Goal: Information Seeking & Learning: Compare options

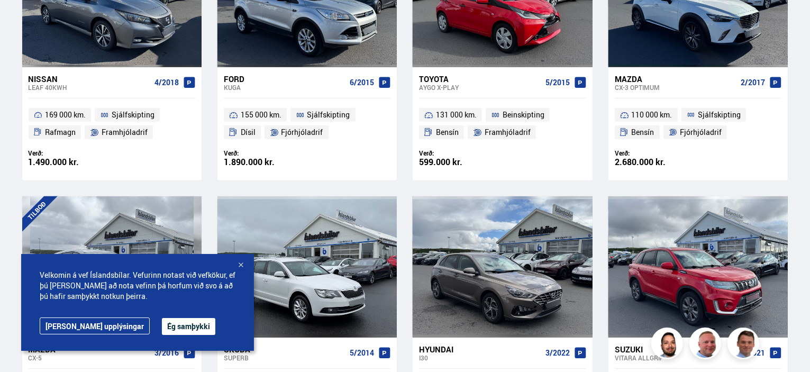
scroll to position [611, 0]
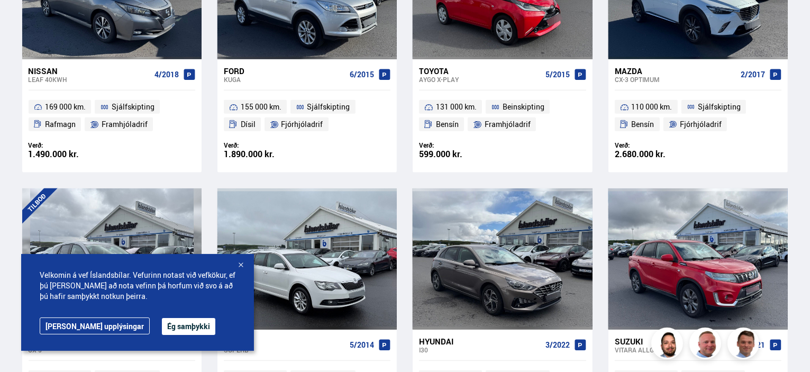
click at [784, 219] on div at bounding box center [770, 258] width 36 height 141
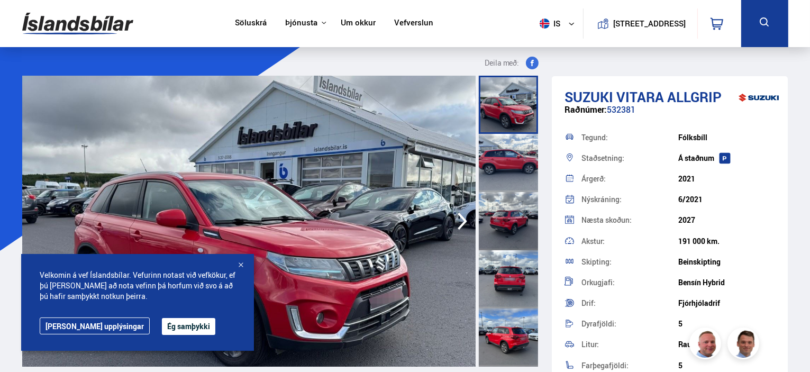
click at [162, 322] on button "Ég samþykki" at bounding box center [188, 326] width 53 height 17
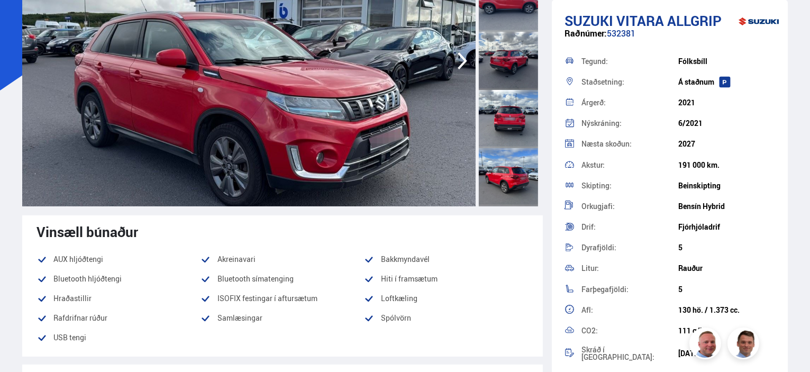
scroll to position [161, 0]
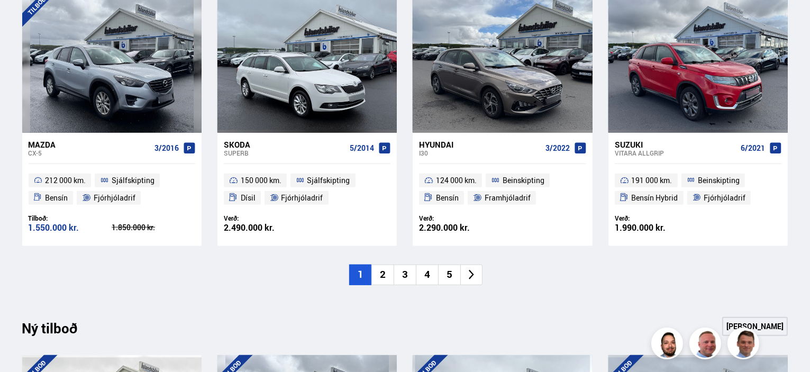
scroll to position [809, 0]
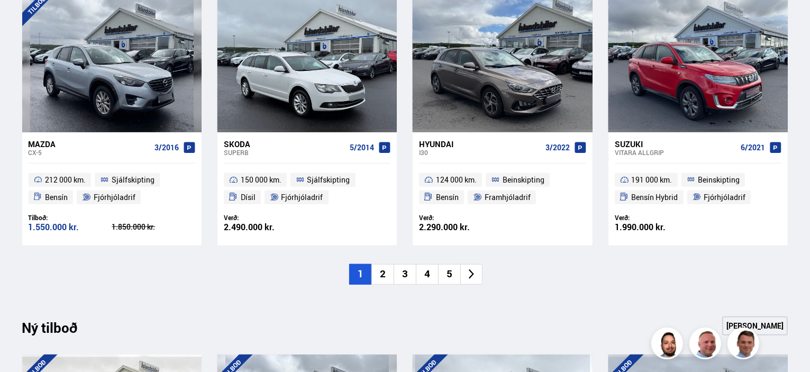
click at [385, 273] on li "2" at bounding box center [382, 274] width 22 height 21
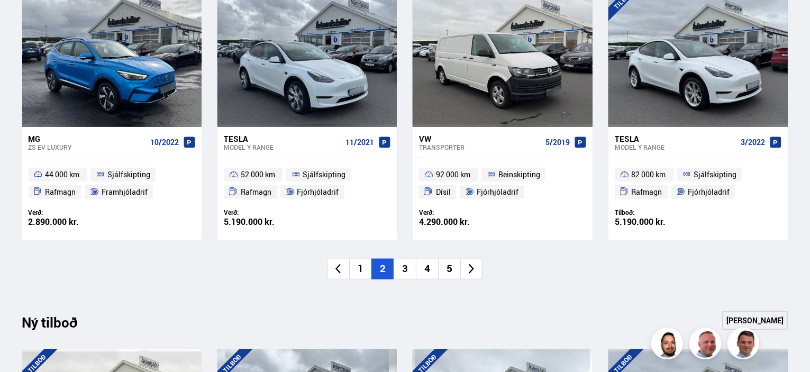
scroll to position [823, 0]
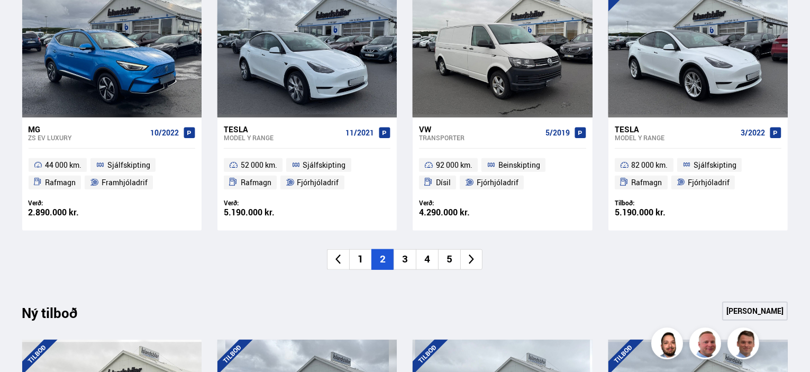
click at [405, 258] on li "3" at bounding box center [405, 259] width 22 height 21
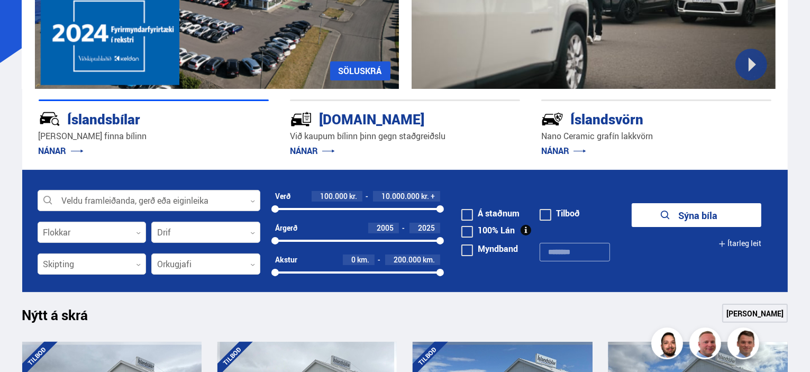
scroll to position [186, 0]
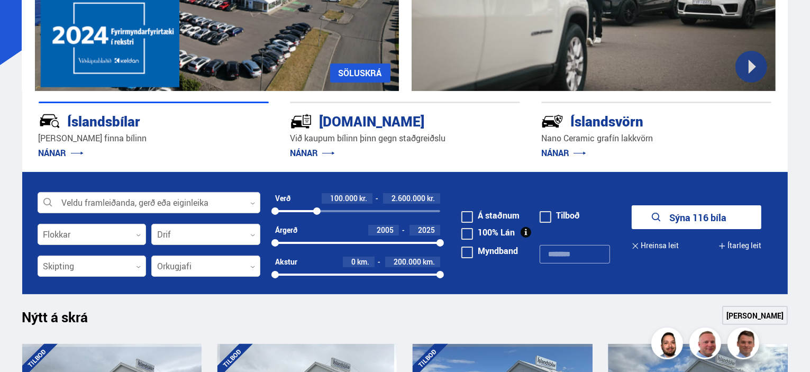
click at [705, 217] on button "Sýna 116 bíla" at bounding box center [697, 217] width 130 height 24
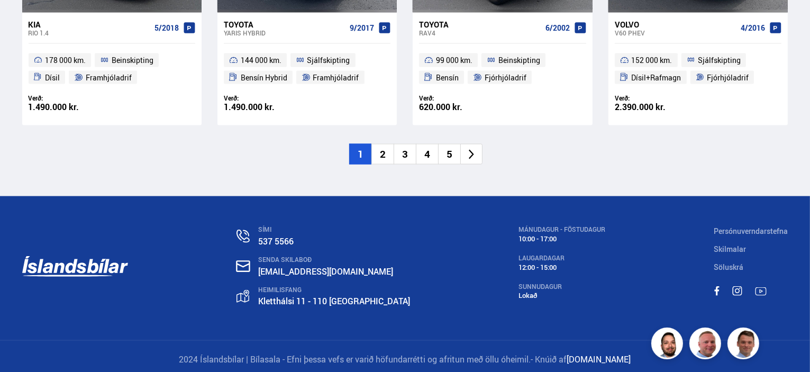
scroll to position [1736, 0]
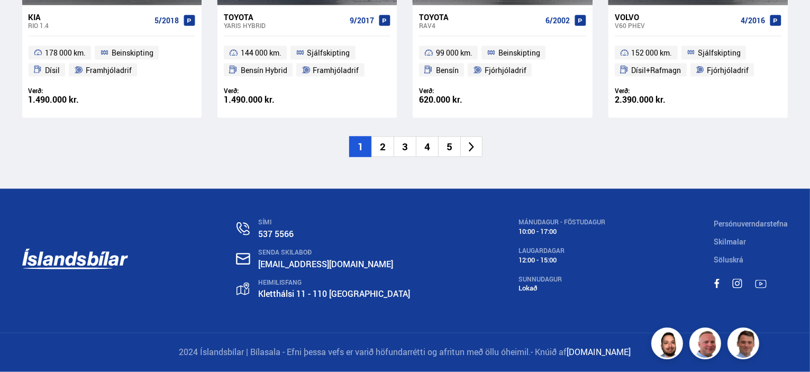
click at [387, 154] on li "2" at bounding box center [382, 147] width 22 height 21
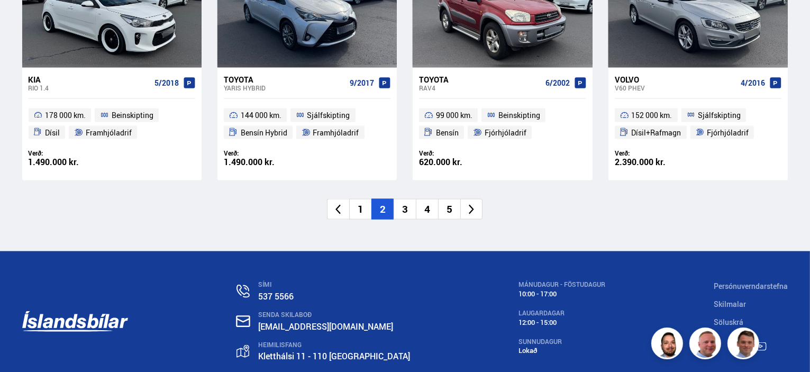
scroll to position [625, 0]
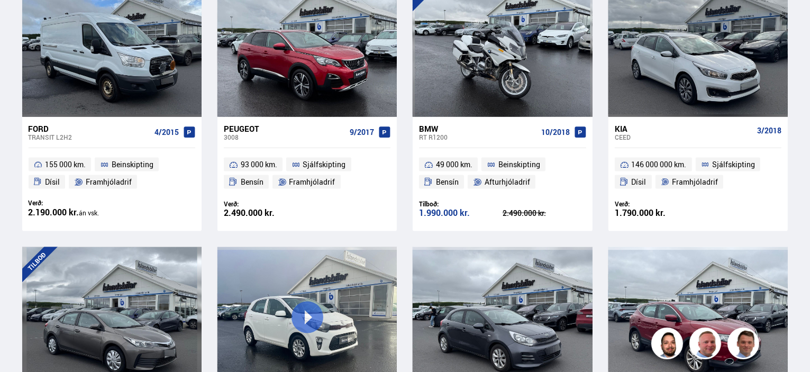
scroll to position [1376, 0]
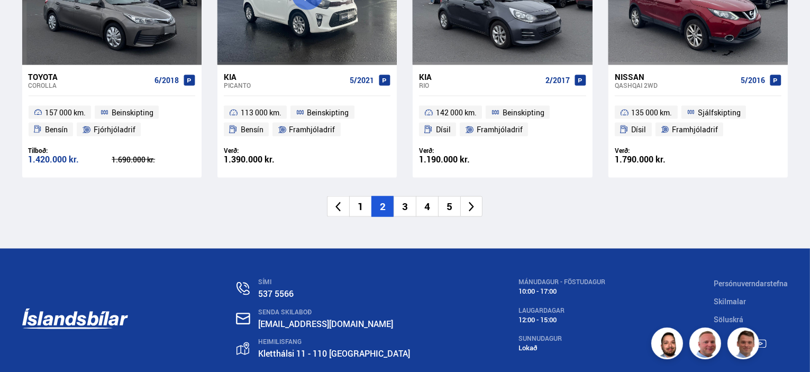
click at [408, 196] on li "3" at bounding box center [405, 206] width 22 height 21
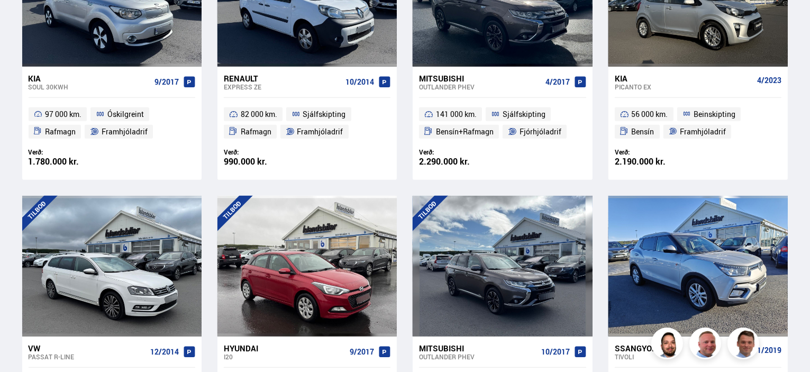
scroll to position [174, 0]
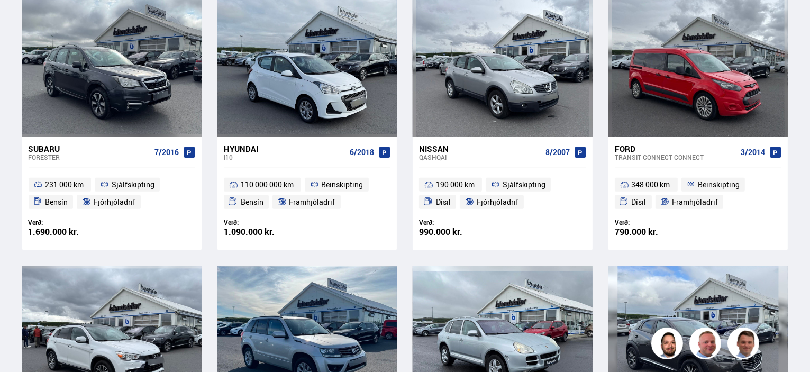
scroll to position [543, 0]
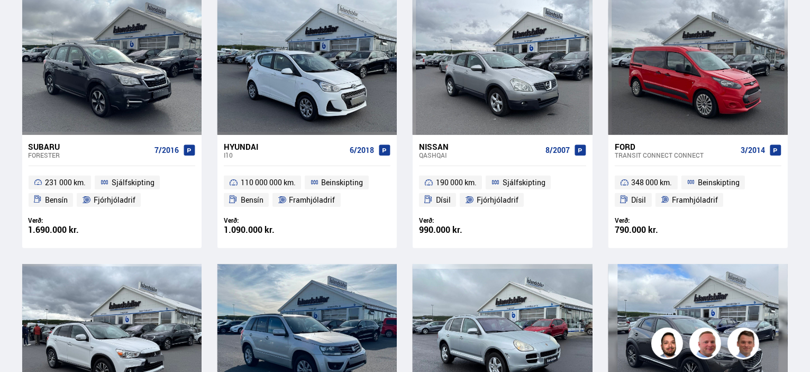
click at [711, 68] on div at bounding box center [698, 64] width 36 height 141
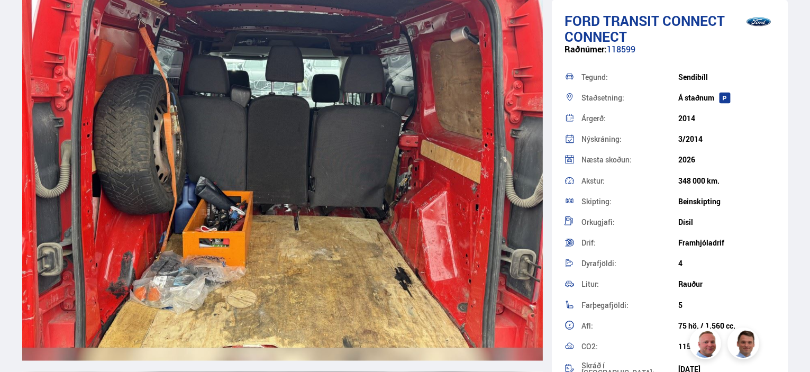
scroll to position [9669, 0]
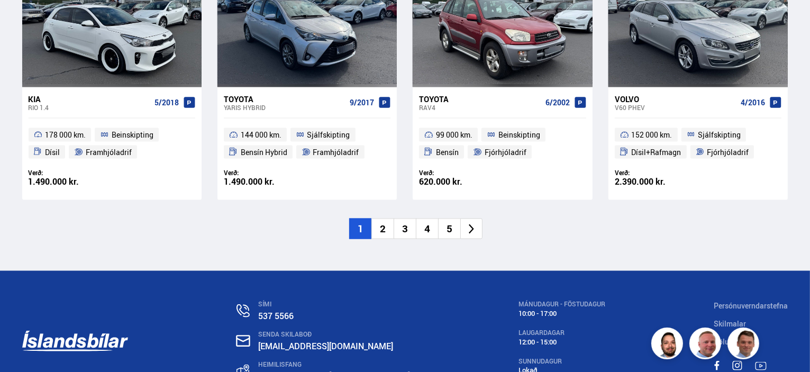
scroll to position [1657, 0]
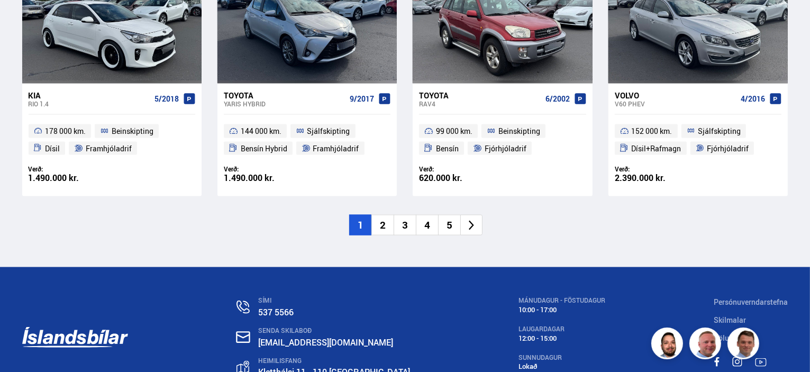
click at [380, 229] on li "2" at bounding box center [382, 225] width 22 height 21
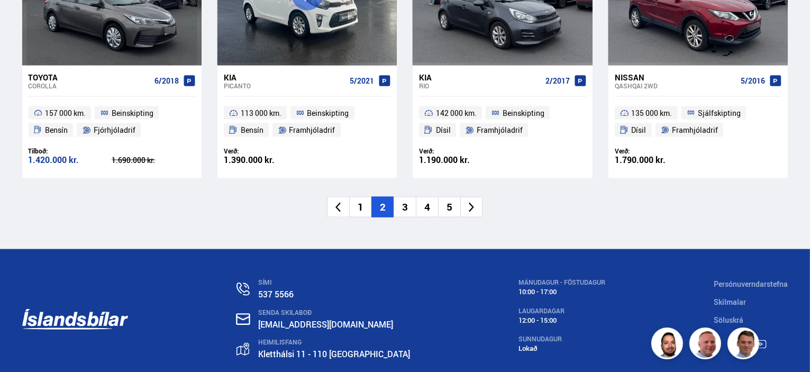
scroll to position [1737, 0]
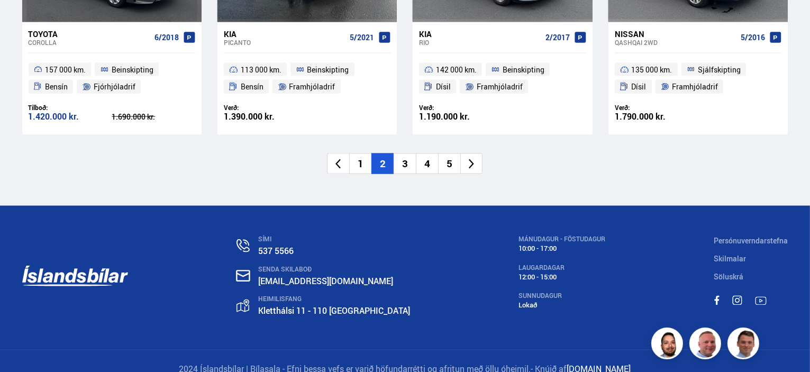
click at [405, 153] on li "3" at bounding box center [405, 163] width 22 height 21
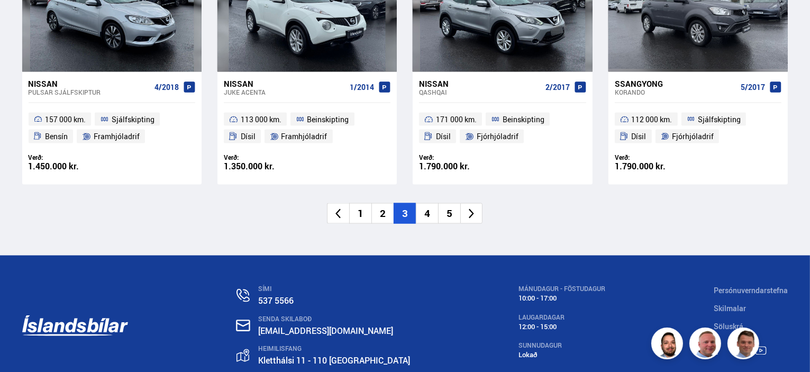
scroll to position [1737, 0]
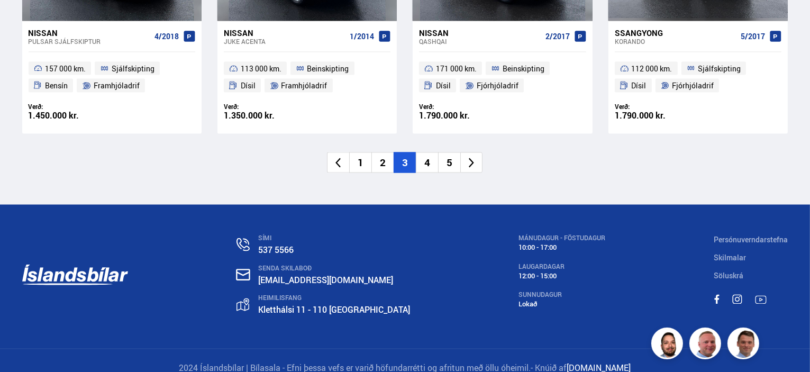
click at [428, 152] on li "4" at bounding box center [427, 162] width 22 height 21
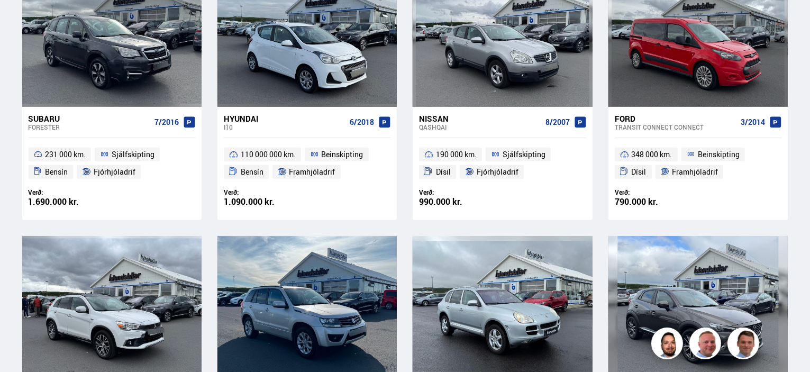
scroll to position [140, 0]
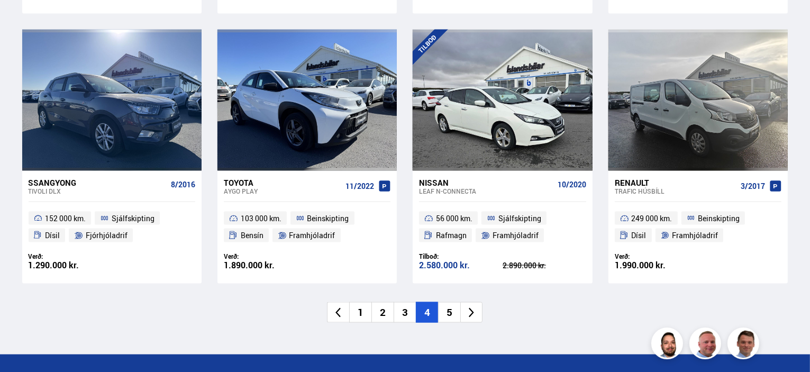
scroll to position [1596, 0]
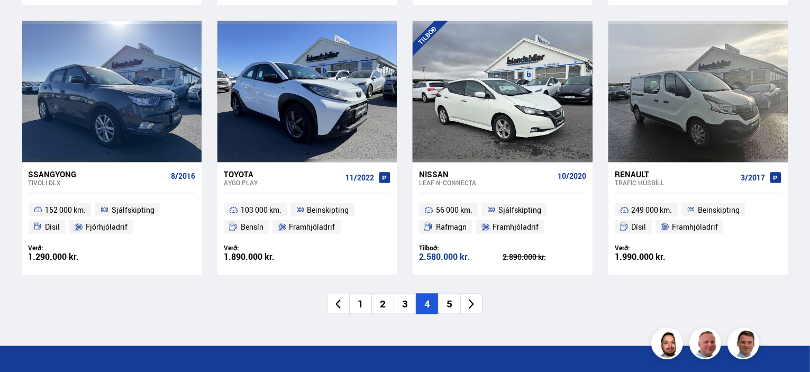
click at [449, 294] on li "5" at bounding box center [449, 304] width 22 height 21
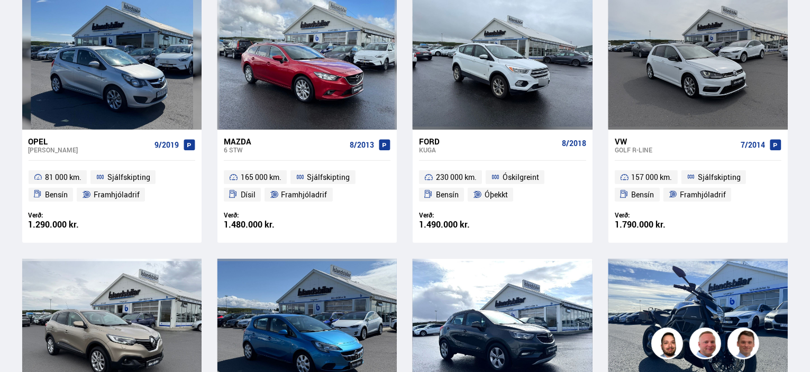
scroll to position [164, 0]
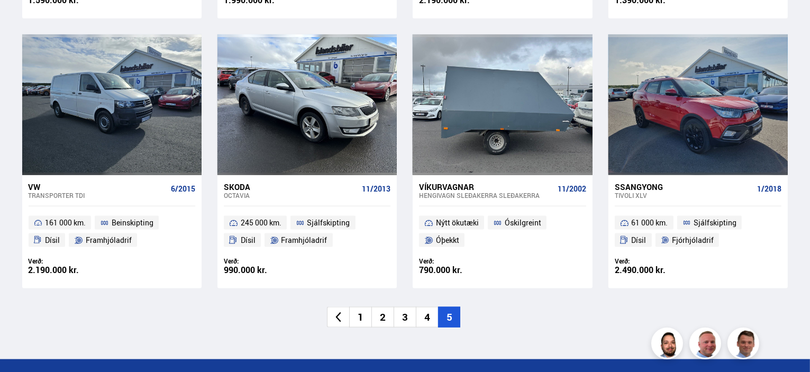
scroll to position [1315, 0]
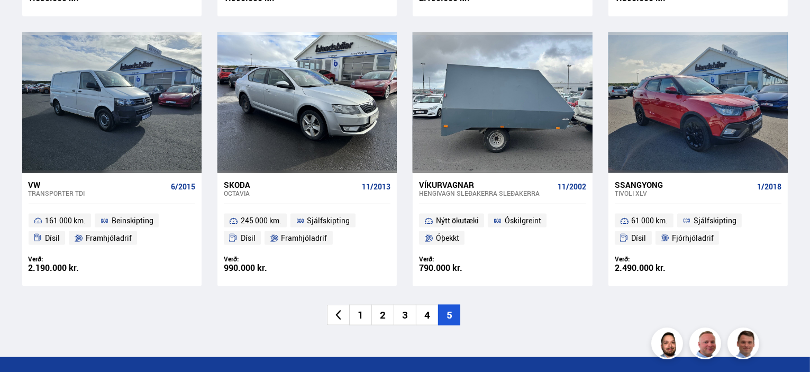
click at [358, 305] on li "1" at bounding box center [360, 315] width 22 height 21
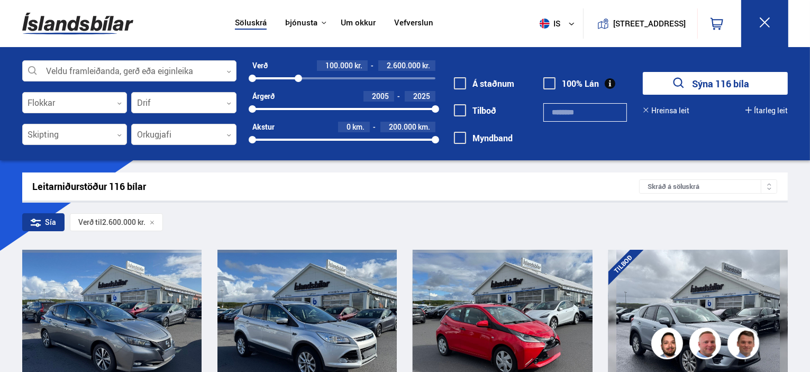
click at [101, 74] on div at bounding box center [129, 71] width 214 height 21
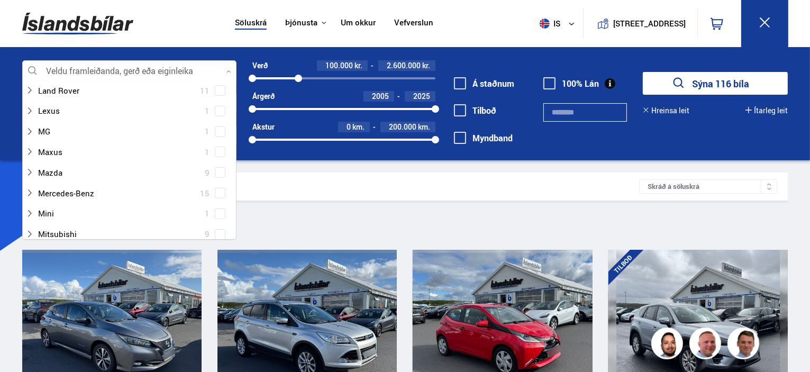
scroll to position [389, 0]
click at [45, 166] on div at bounding box center [118, 172] width 187 height 15
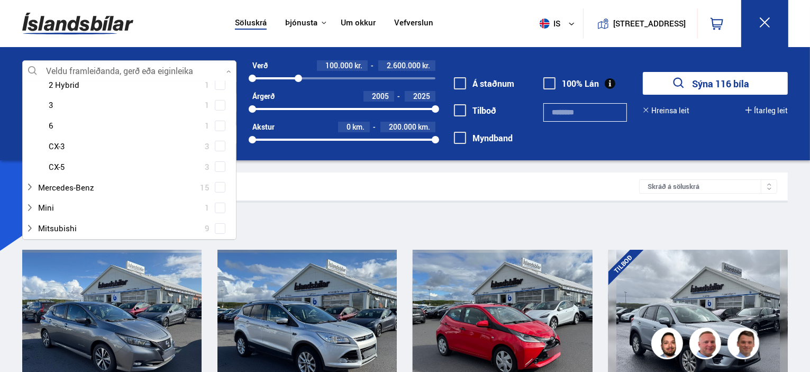
scroll to position [505, 0]
click at [58, 159] on div at bounding box center [140, 159] width 187 height 15
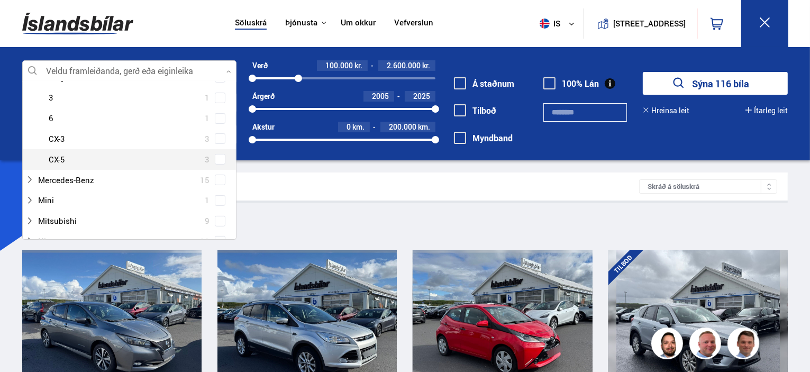
click at [215, 159] on span at bounding box center [220, 159] width 11 height 11
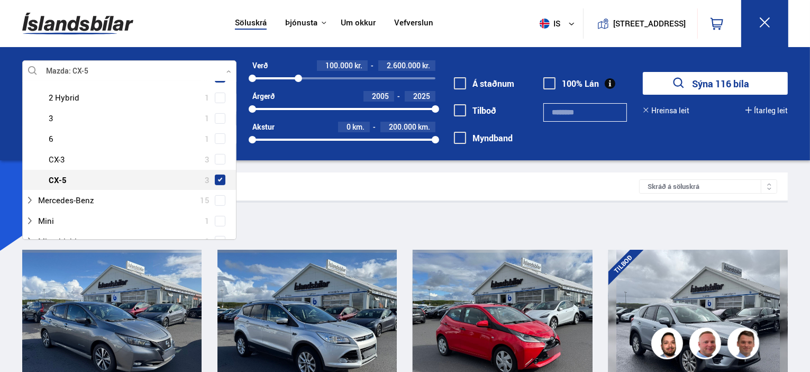
scroll to position [525, 0]
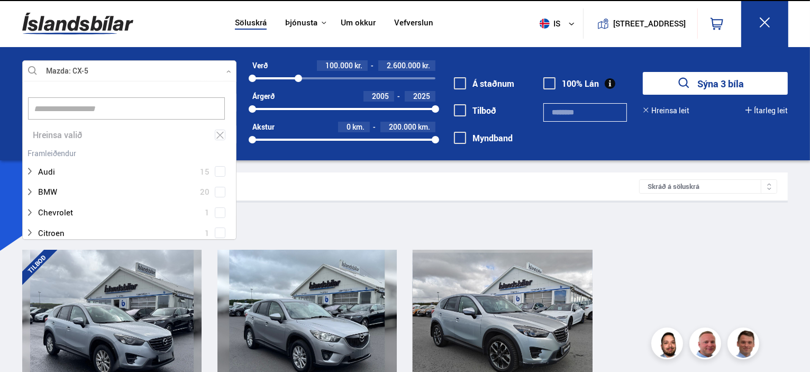
click at [739, 80] on button "Sýna 3 bíla" at bounding box center [715, 83] width 145 height 23
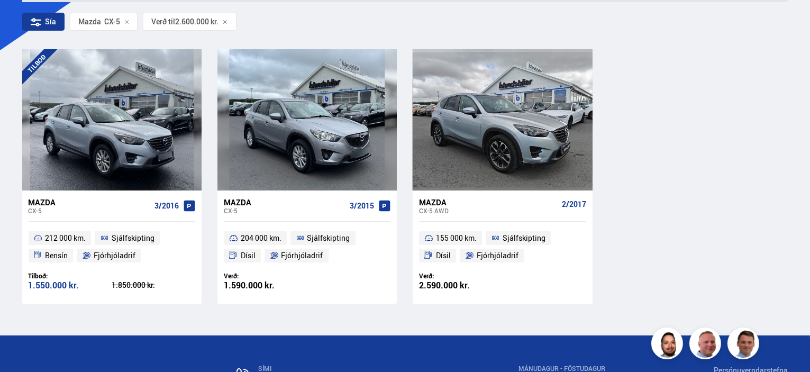
scroll to position [201, 0]
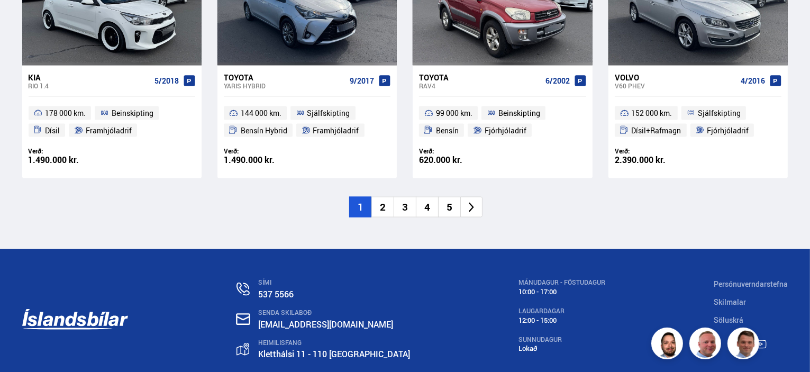
scroll to position [1676, 0]
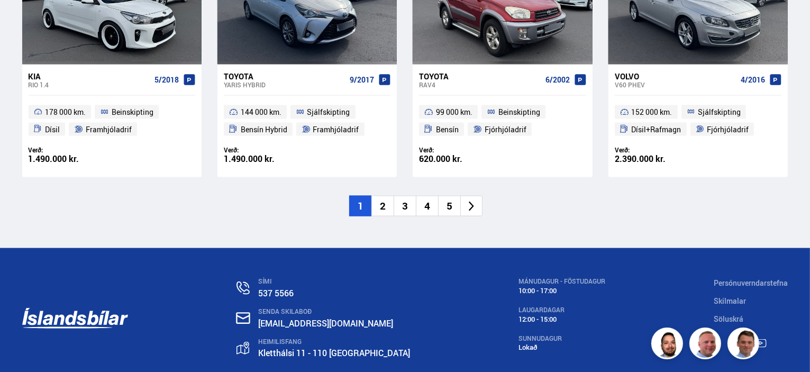
click at [385, 202] on li "2" at bounding box center [382, 206] width 22 height 21
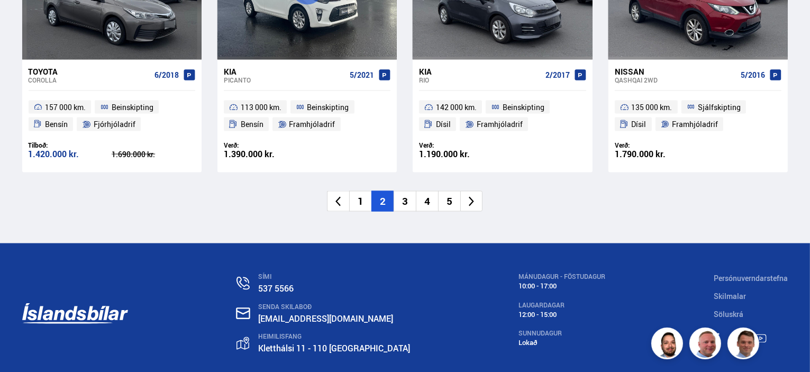
scroll to position [1737, 0]
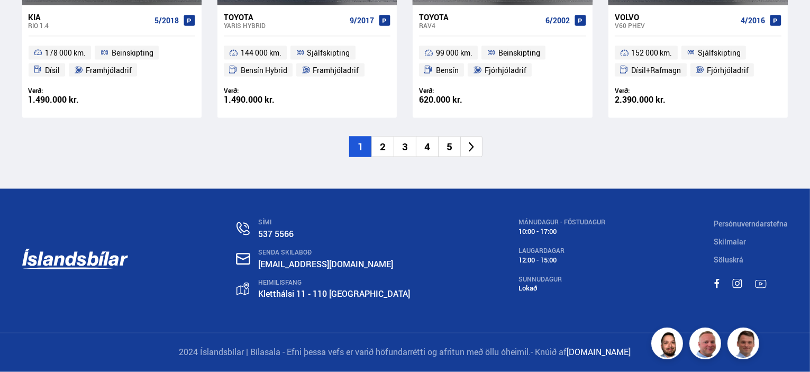
scroll to position [1736, 0]
click at [449, 148] on li "5" at bounding box center [449, 147] width 22 height 21
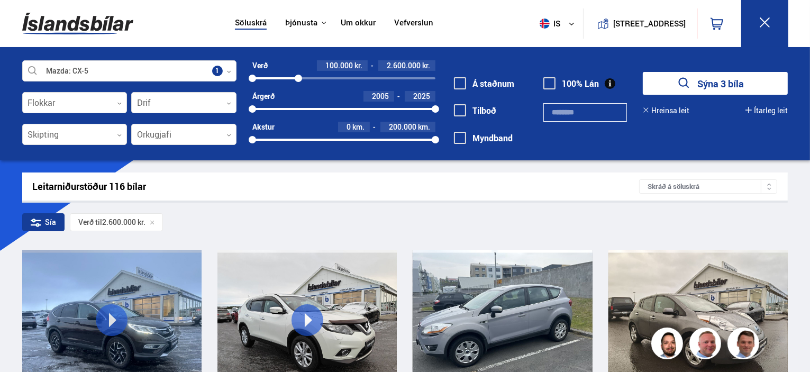
click at [87, 62] on div at bounding box center [129, 71] width 214 height 21
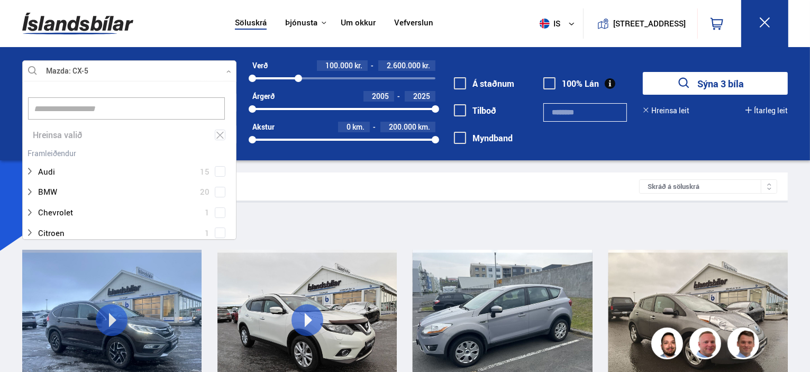
scroll to position [158, 211]
click at [63, 131] on div "Hreinsa valið" at bounding box center [129, 135] width 213 height 21
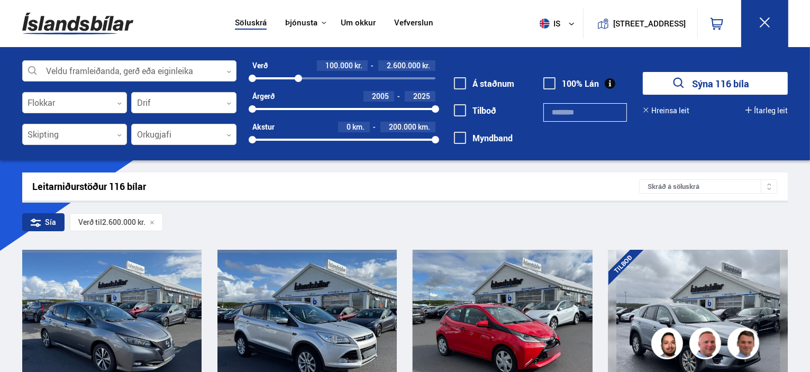
click at [86, 66] on div at bounding box center [129, 71] width 214 height 21
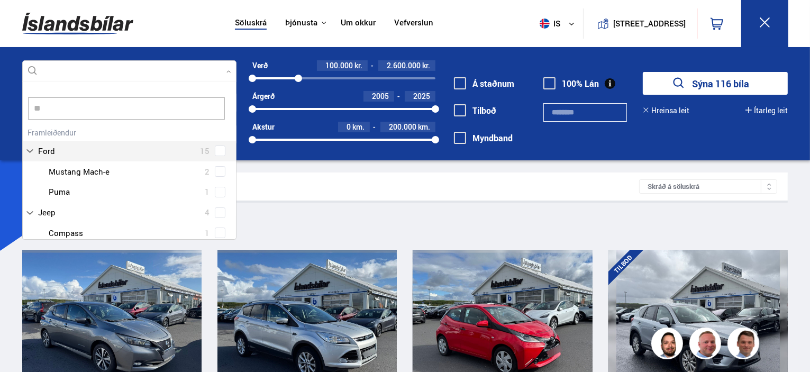
type input "*"
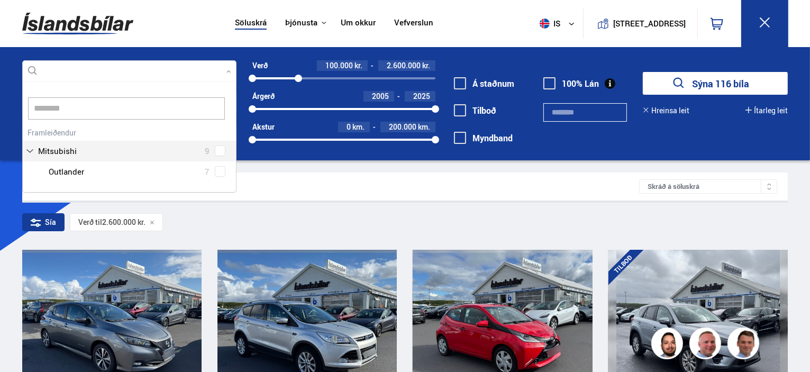
type input "*********"
click at [643, 72] on button "Sýna 116 bíla" at bounding box center [715, 83] width 145 height 23
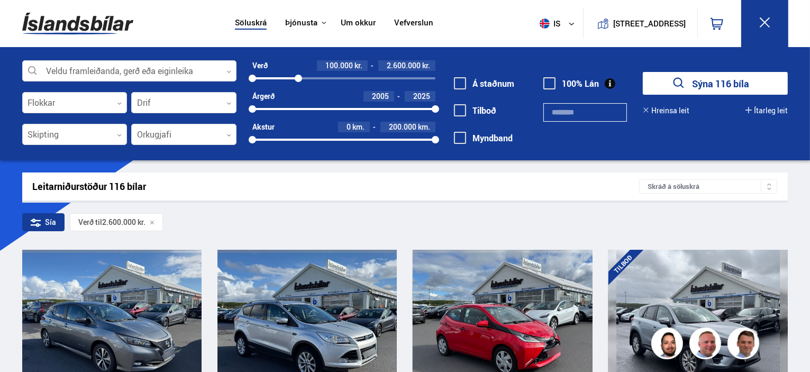
click at [74, 76] on div at bounding box center [129, 71] width 214 height 21
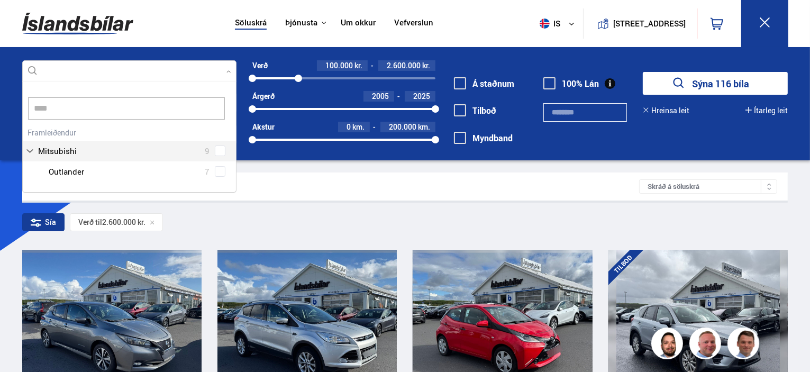
click at [69, 169] on div at bounding box center [140, 171] width 187 height 15
click at [68, 170] on div at bounding box center [140, 171] width 187 height 15
click at [65, 148] on div "Mitsubishi 9 Mitsubishi ASX 1 Mitsubishi Outlander 7 Mitsubishi PAJERO 1" at bounding box center [129, 153] width 213 height 57
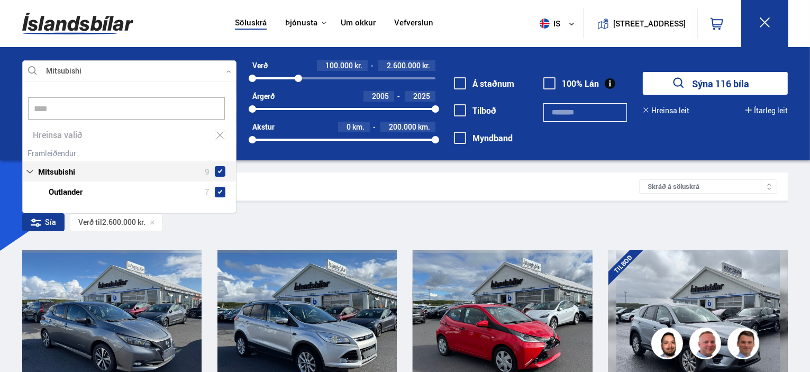
scroll to position [130, 214]
type input "****"
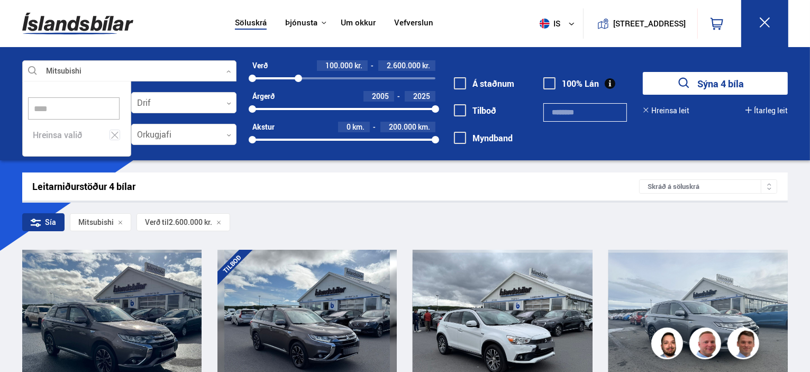
click at [742, 76] on button "Sýna 4 bíla" at bounding box center [715, 83] width 145 height 23
